Goal: Task Accomplishment & Management: Complete application form

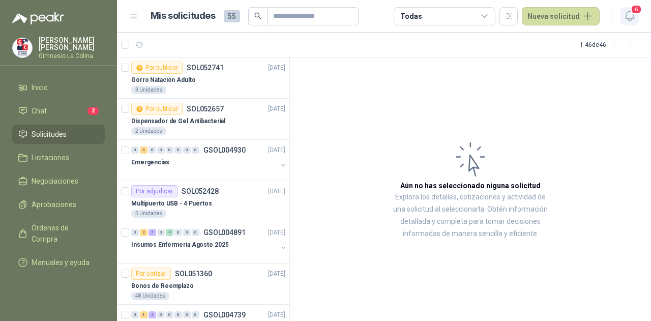
click at [628, 17] on icon "button" at bounding box center [629, 16] width 13 height 13
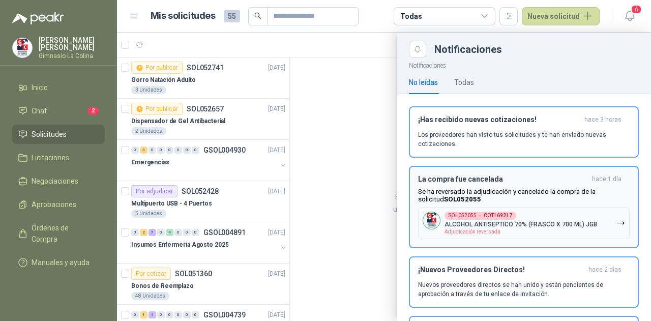
click at [518, 198] on p "Se ha reversado la adjudicación y cancelado la compra de la solicitud SOL052055" at bounding box center [524, 195] width 212 height 15
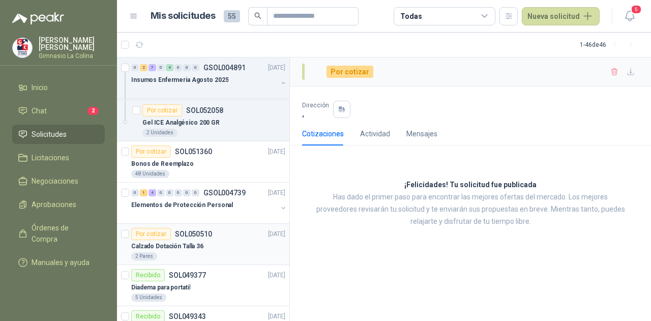
scroll to position [712, 0]
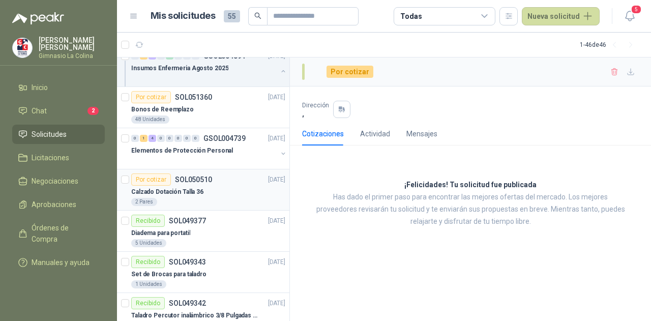
click at [222, 174] on div "Por cotizar SOL050510 [DATE]" at bounding box center [208, 179] width 154 height 12
click at [220, 180] on div "Por cotizar SOL050510 [DATE]" at bounding box center [208, 179] width 154 height 12
click at [164, 187] on p "Calzado Dotación Talla 36" at bounding box center [167, 192] width 72 height 10
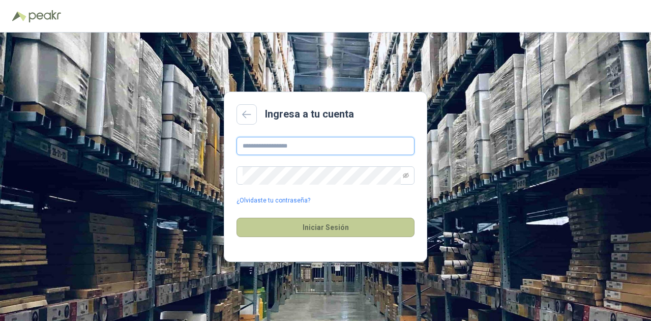
type input "**********"
click at [312, 224] on button "Iniciar Sesión" at bounding box center [325, 227] width 178 height 19
